Goal: Task Accomplishment & Management: Complete application form

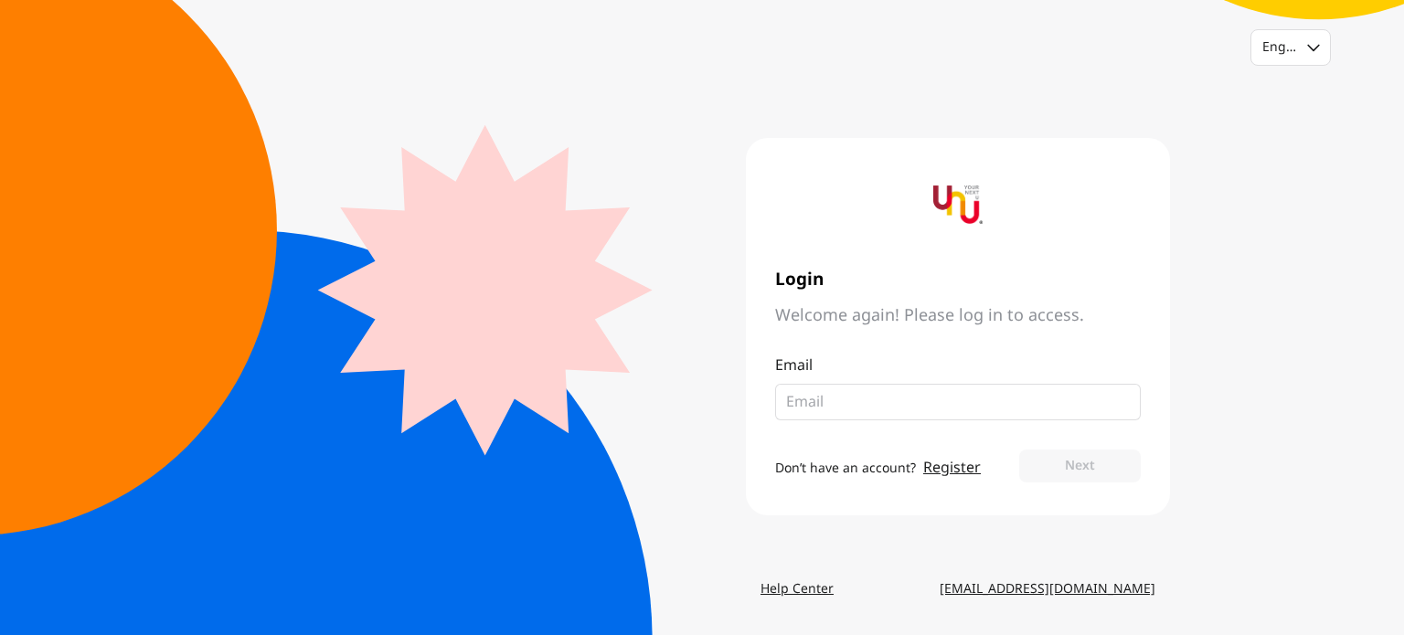
click at [793, 399] on input "email" at bounding box center [950, 402] width 329 height 22
click at [1314, 37] on div at bounding box center [1313, 47] width 34 height 35
click at [1314, 37] on div at bounding box center [1322, 47] width 16 height 35
drag, startPoint x: 632, startPoint y: 147, endPoint x: 470, endPoint y: 72, distance: 178.3
click at [629, 147] on main "Login Welcome again! Please log in to access. Email Don’t have an account? Regi…" at bounding box center [702, 326] width 936 height 493
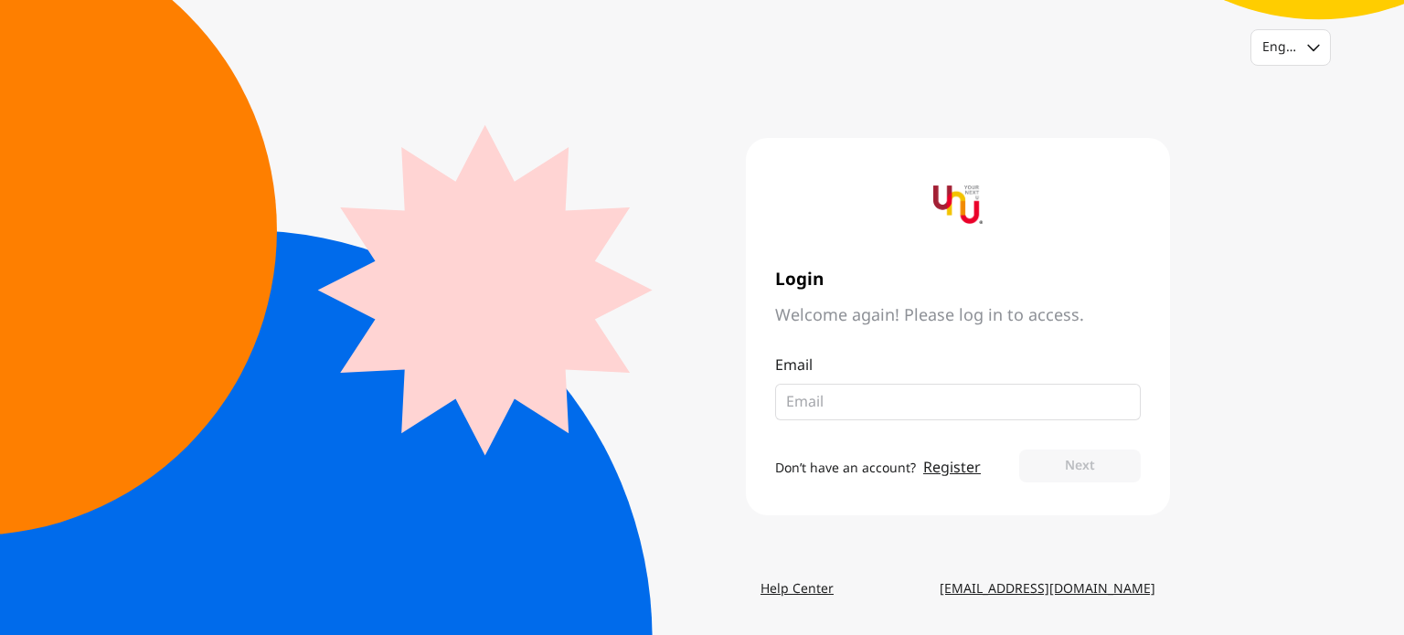
click at [845, 464] on span "Don’t have an account?" at bounding box center [845, 468] width 141 height 19
